Goal: Task Accomplishment & Management: Manage account settings

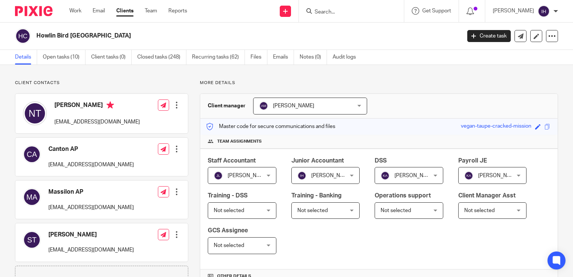
scroll to position [574, 0]
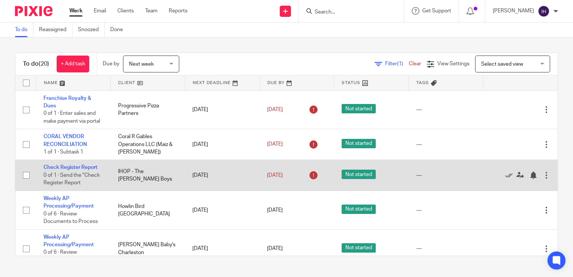
click at [24, 182] on input "checkbox" at bounding box center [26, 175] width 14 height 14
checkbox input "true"
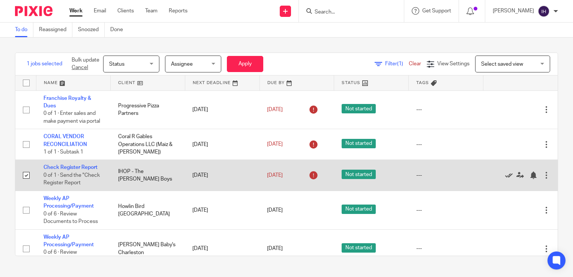
click at [505, 179] on icon at bounding box center [508, 174] width 7 height 7
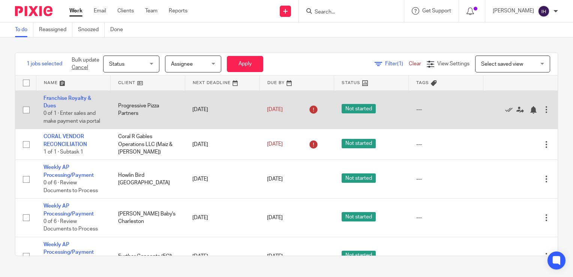
click at [324, 113] on td "Sep 4, 2025" at bounding box center [296, 109] width 75 height 39
click at [542, 113] on div at bounding box center [545, 109] width 7 height 7
click at [344, 113] on span "Not started" at bounding box center [359, 108] width 34 height 9
click at [542, 113] on div at bounding box center [545, 109] width 7 height 7
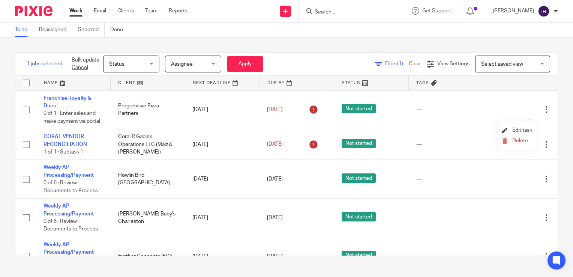
click at [521, 129] on span "Edit task" at bounding box center [522, 129] width 20 height 5
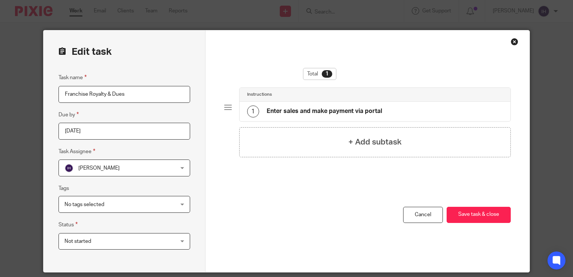
scroll to position [25, 0]
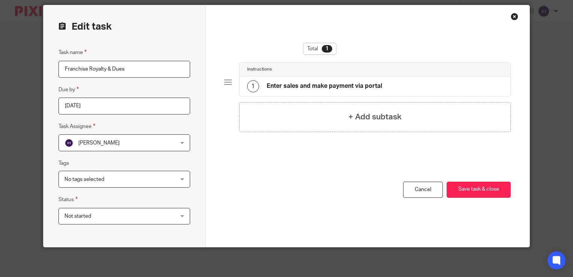
click at [129, 214] on span "Not started" at bounding box center [114, 216] width 100 height 16
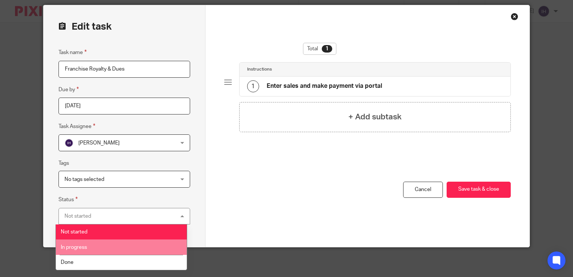
click at [87, 246] on span "In progress" at bounding box center [74, 246] width 26 height 5
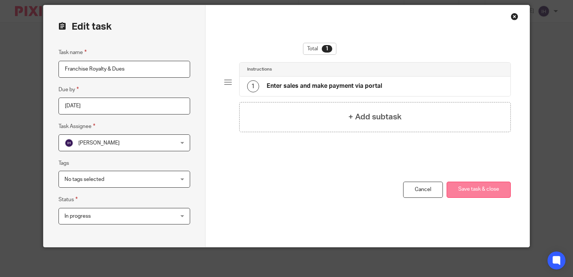
click at [479, 195] on button "Save task & close" at bounding box center [478, 189] width 64 height 16
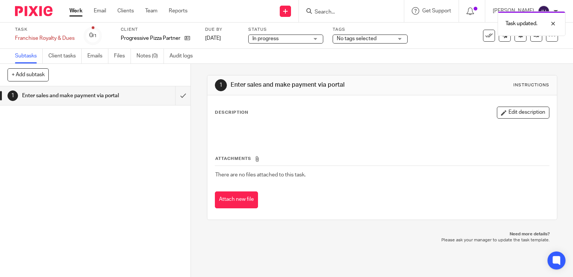
click at [42, 9] on img at bounding box center [33, 11] width 37 height 10
